Goal: Navigation & Orientation: Find specific page/section

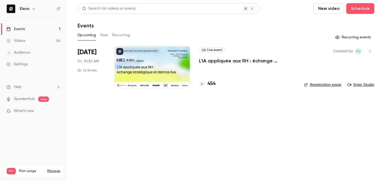
click at [214, 82] on h4 "454" at bounding box center [211, 83] width 8 height 7
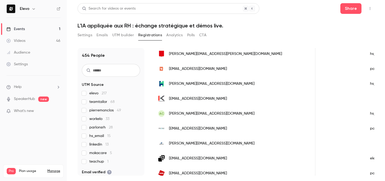
scroll to position [113, 0]
click at [48, 33] on link "Events 1" at bounding box center [33, 29] width 67 height 12
